Goal: Information Seeking & Learning: Learn about a topic

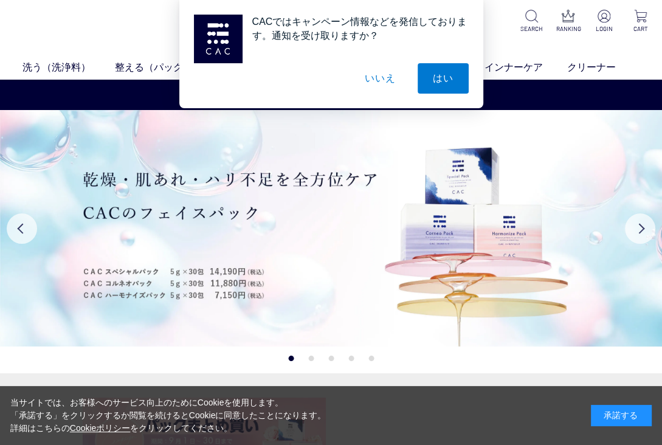
click at [616, 412] on div "承諾する" at bounding box center [621, 415] width 61 height 21
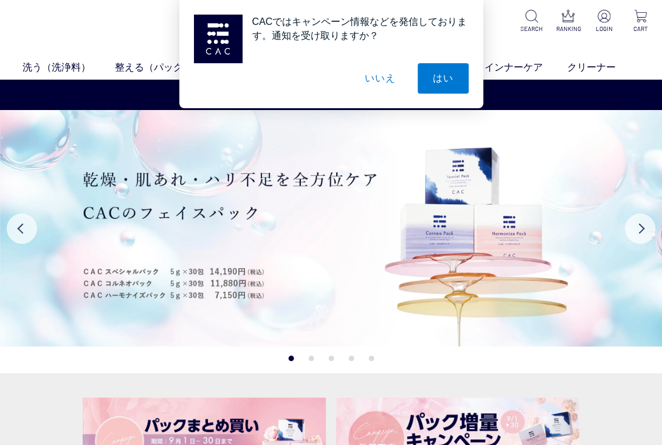
click at [372, 76] on button "いいえ" at bounding box center [380, 78] width 61 height 30
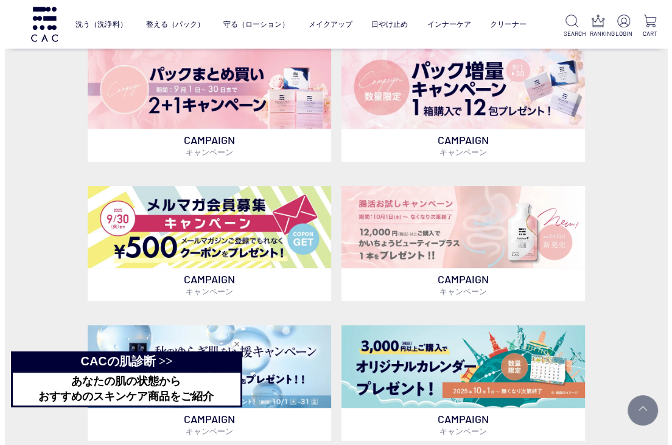
scroll to position [299, 0]
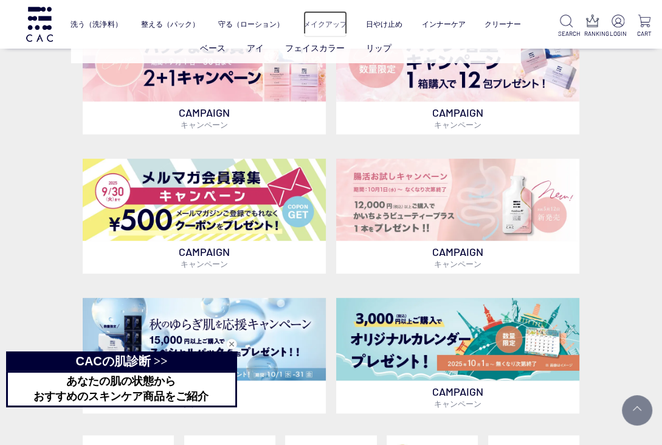
click at [336, 20] on link "メイクアップ" at bounding box center [326, 24] width 44 height 26
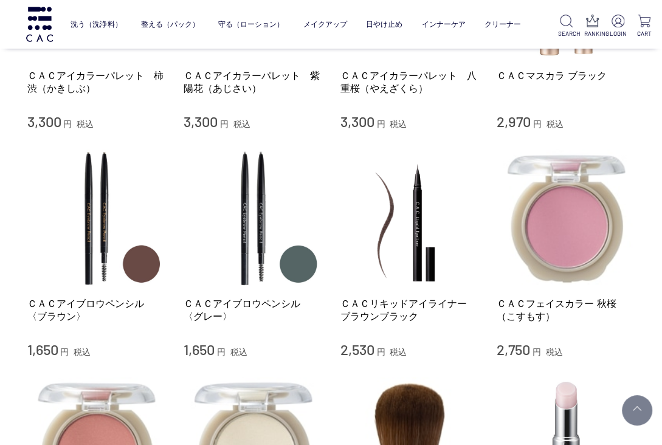
scroll to position [892, 0]
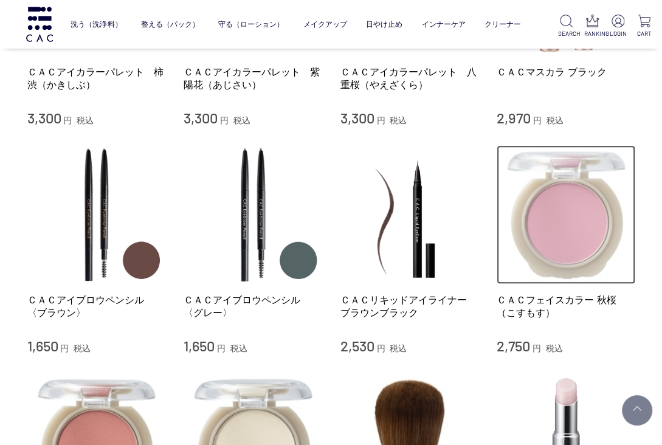
click at [587, 196] on img at bounding box center [566, 214] width 139 height 139
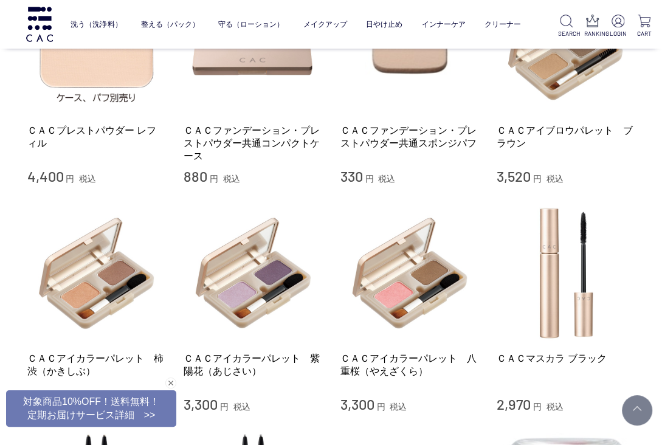
scroll to position [585, 0]
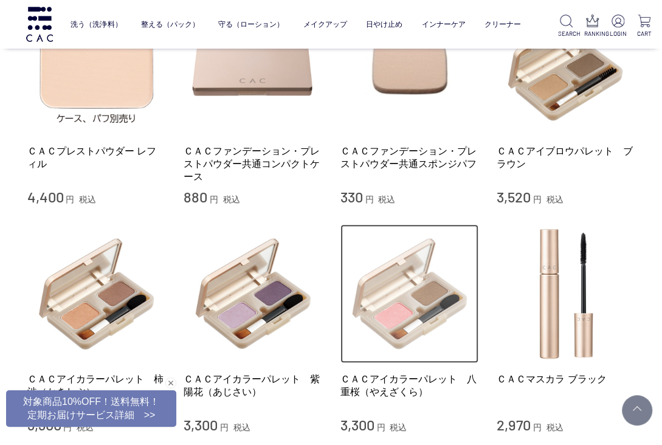
click at [410, 303] on img at bounding box center [410, 293] width 139 height 139
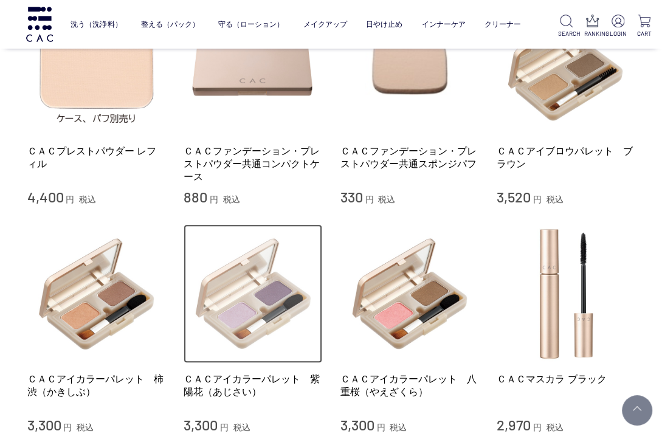
click at [253, 281] on img at bounding box center [253, 293] width 139 height 139
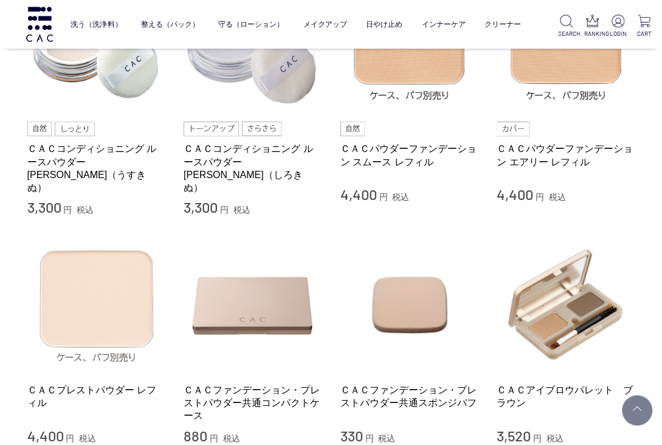
scroll to position [402, 0]
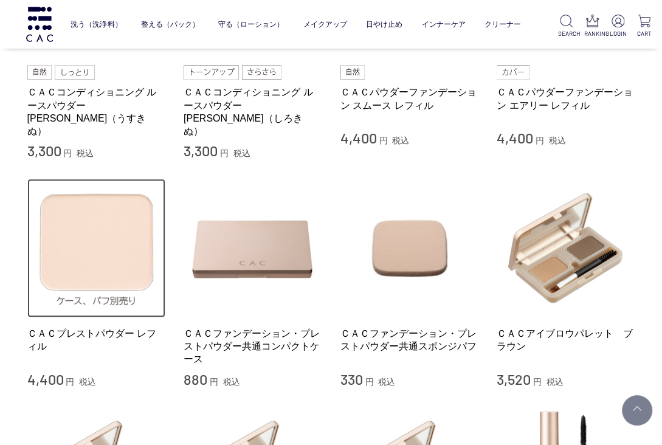
click at [103, 240] on img at bounding box center [96, 248] width 139 height 139
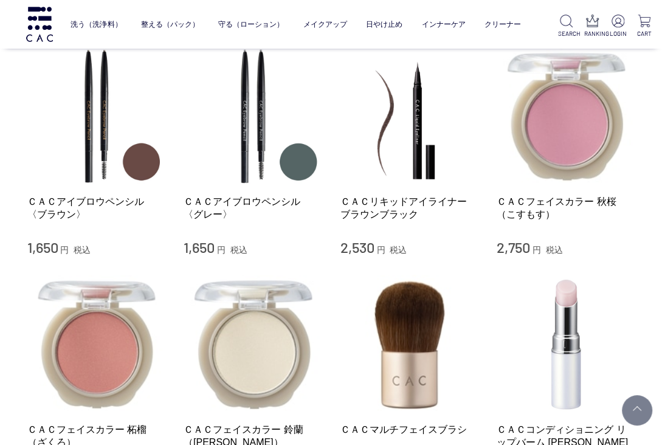
scroll to position [1157, 0]
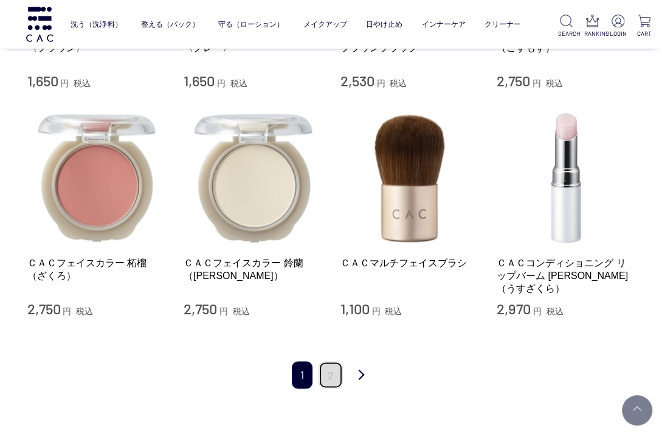
click at [329, 361] on link "2" at bounding box center [331, 374] width 24 height 27
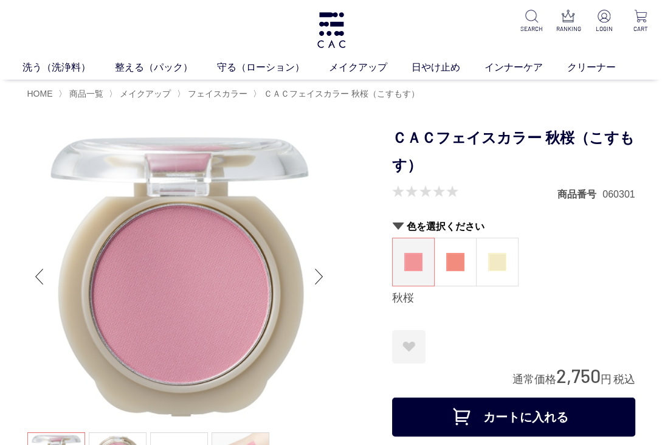
scroll to position [100, 0]
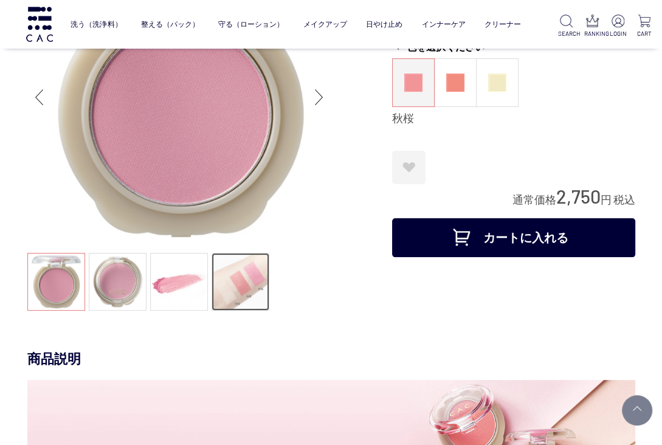
click at [231, 279] on link at bounding box center [241, 282] width 58 height 58
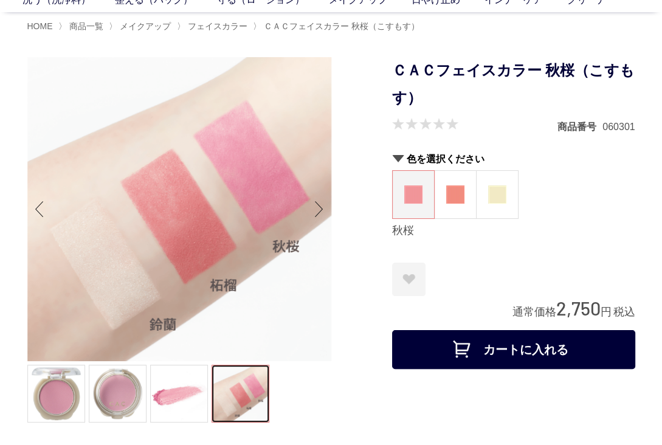
scroll to position [39, 0]
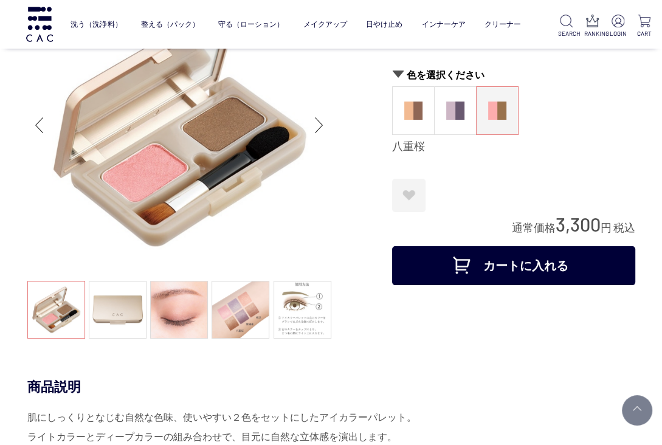
scroll to position [85, 0]
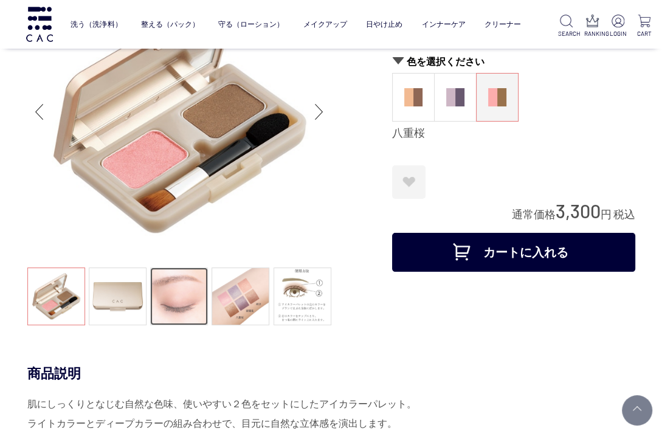
click at [172, 291] on link at bounding box center [179, 297] width 58 height 58
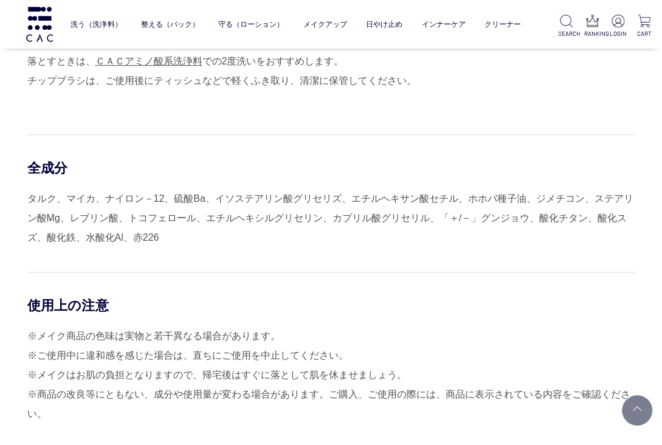
scroll to position [774, 0]
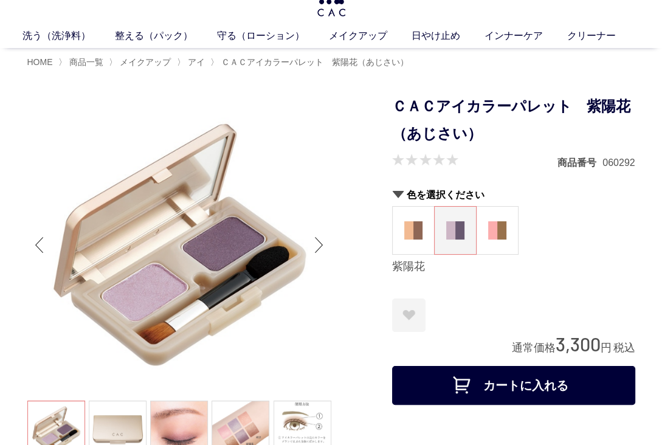
scroll to position [61, 0]
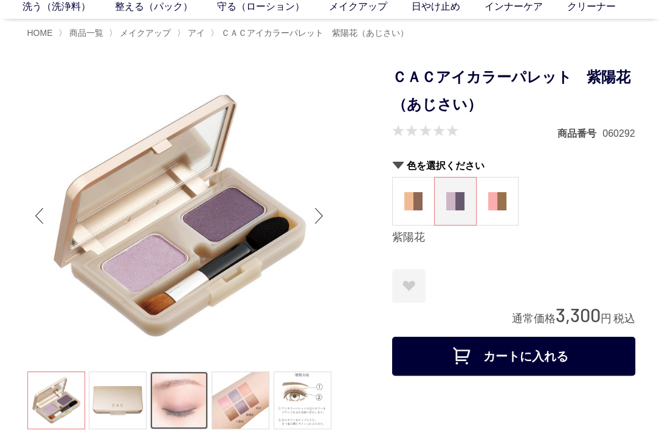
click at [184, 409] on link at bounding box center [179, 401] width 58 height 58
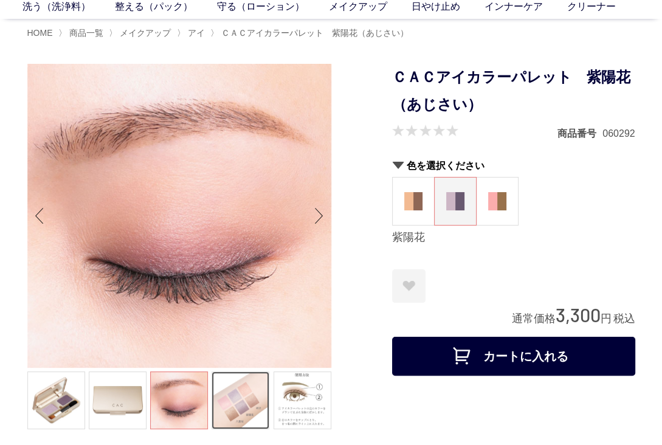
click at [258, 398] on link at bounding box center [241, 401] width 58 height 58
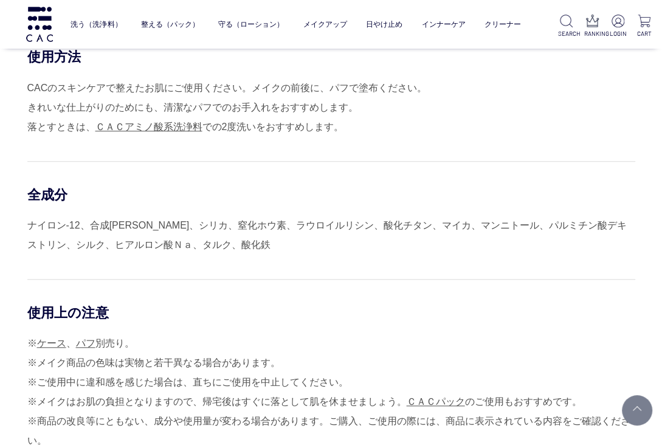
scroll to position [716, 0]
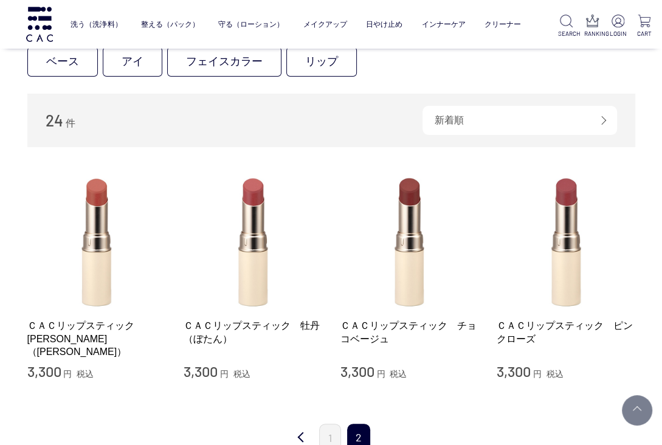
scroll to position [175, 0]
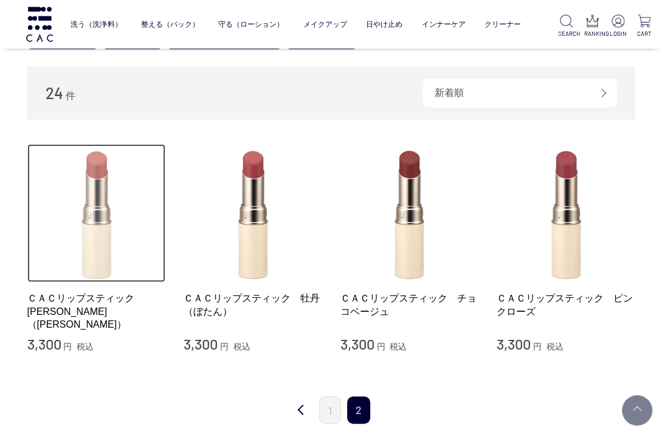
click at [102, 268] on img at bounding box center [96, 213] width 139 height 139
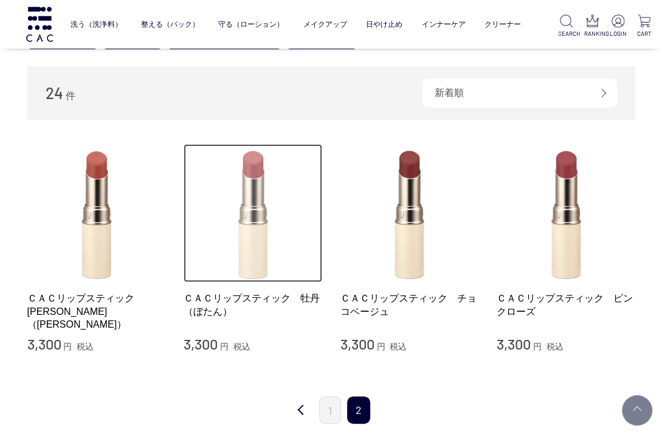
click at [263, 199] on img at bounding box center [253, 213] width 139 height 139
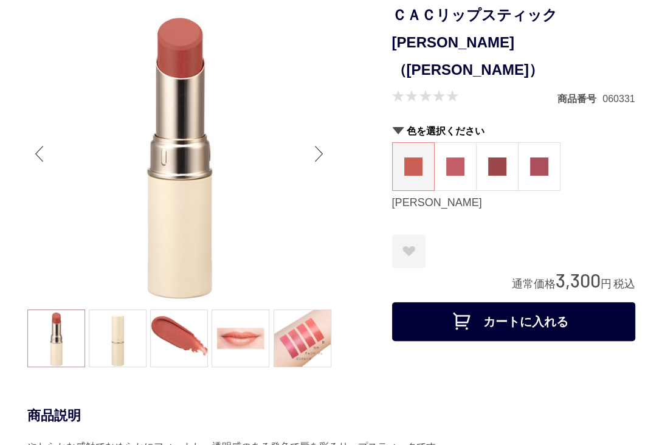
scroll to position [216, 0]
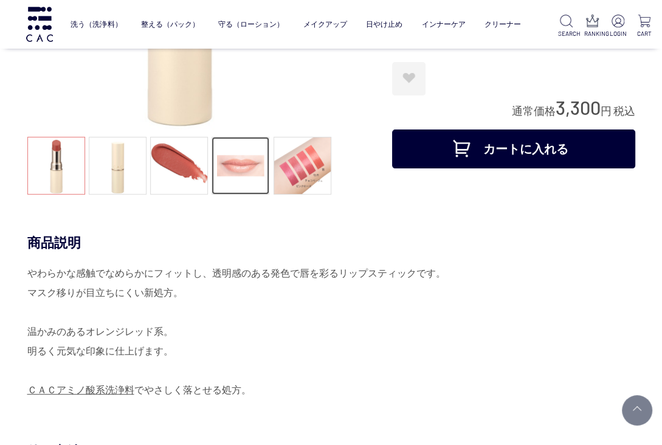
click at [236, 169] on link at bounding box center [241, 166] width 58 height 58
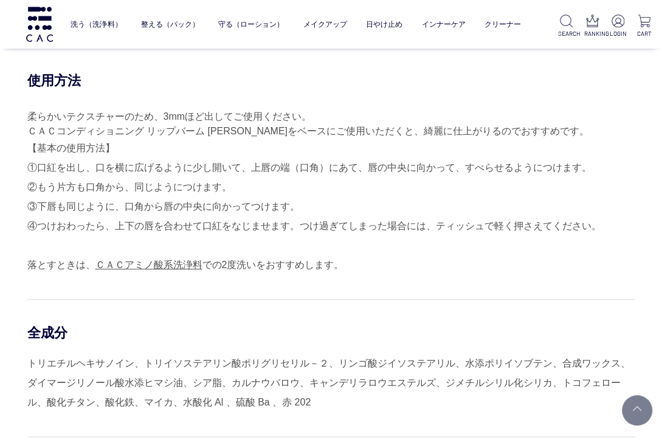
scroll to position [608, 0]
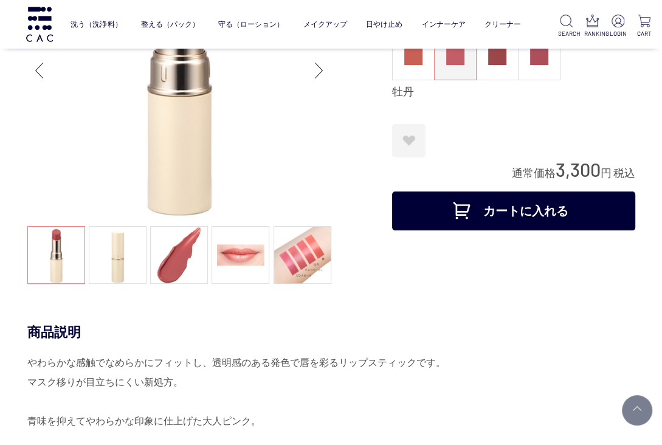
scroll to position [64, 0]
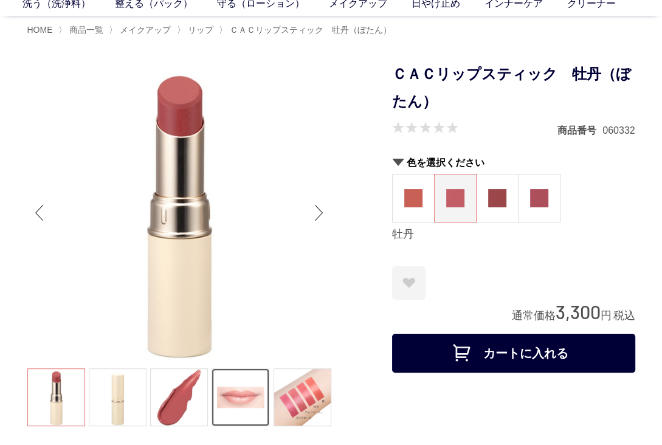
click at [238, 387] on link at bounding box center [241, 398] width 58 height 58
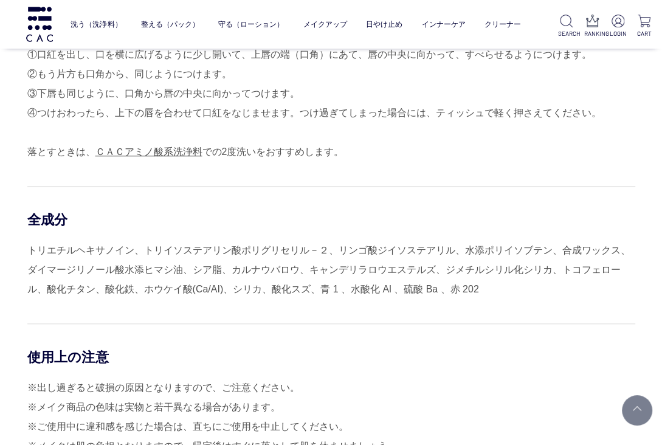
scroll to position [451, 0]
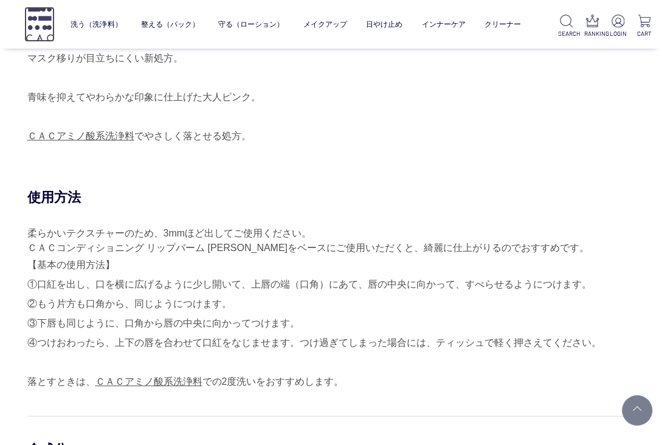
click at [44, 23] on img at bounding box center [39, 24] width 30 height 35
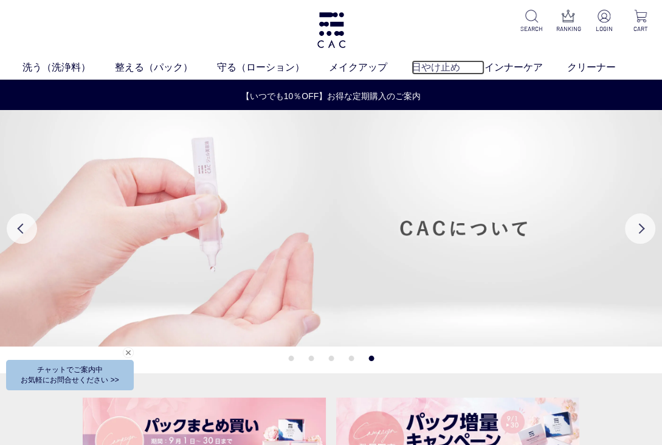
click at [438, 63] on link "日やけ止め" at bounding box center [448, 67] width 73 height 15
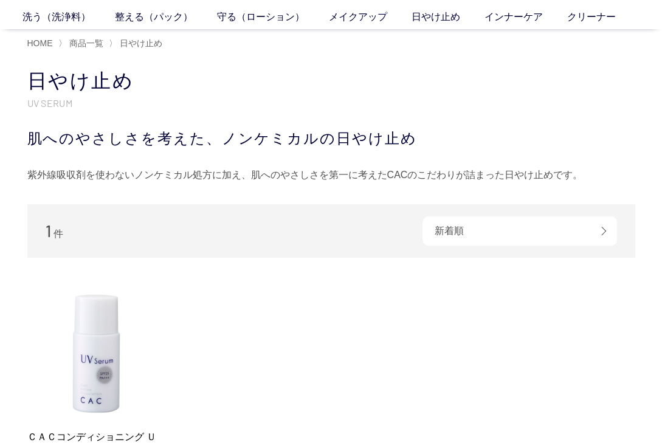
scroll to position [122, 0]
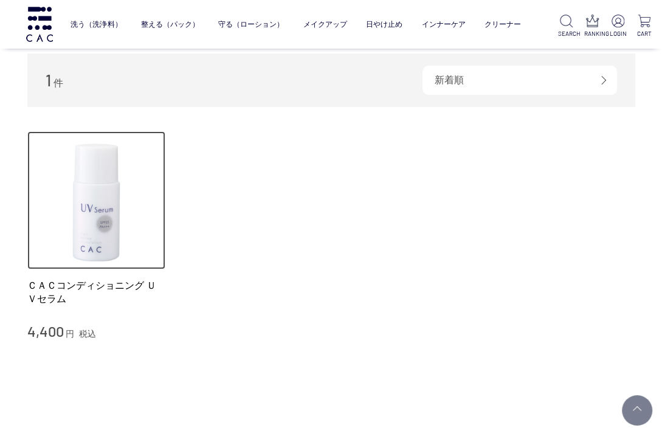
click at [114, 228] on img at bounding box center [96, 200] width 139 height 139
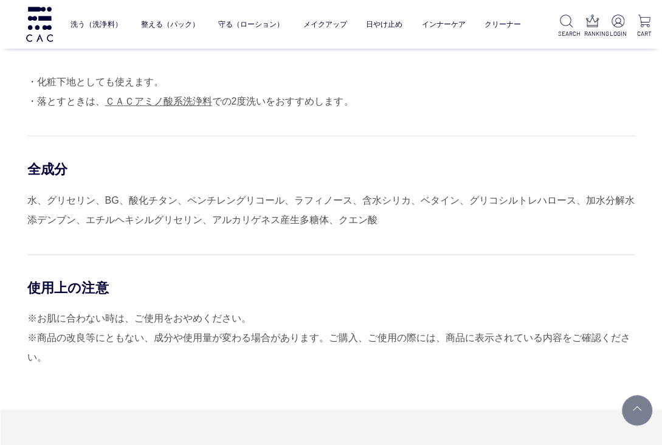
scroll to position [1229, 0]
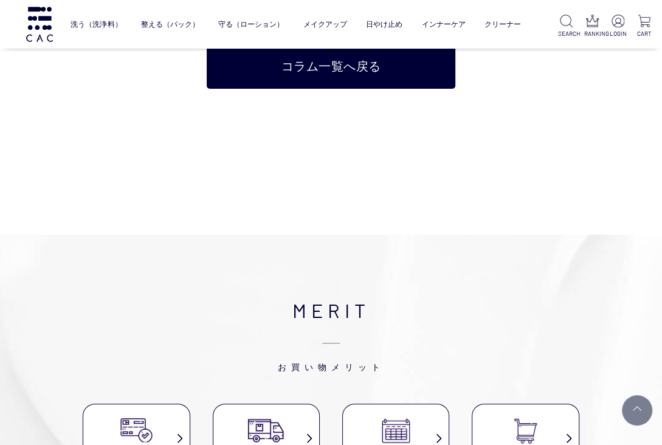
scroll to position [3459, 0]
